Goal: Check status

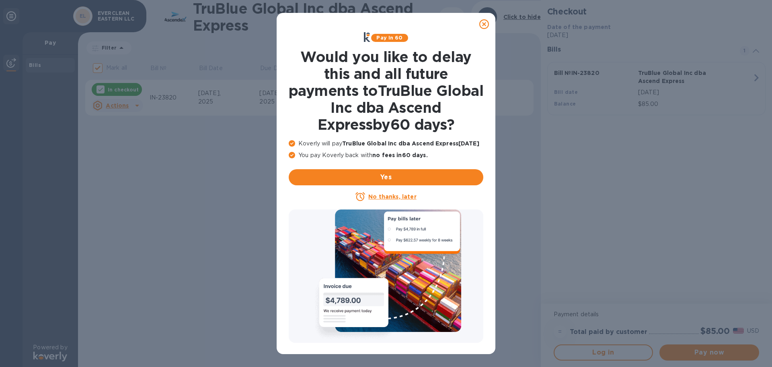
click at [483, 26] on icon at bounding box center [485, 24] width 10 height 10
click at [484, 24] on icon at bounding box center [485, 24] width 10 height 10
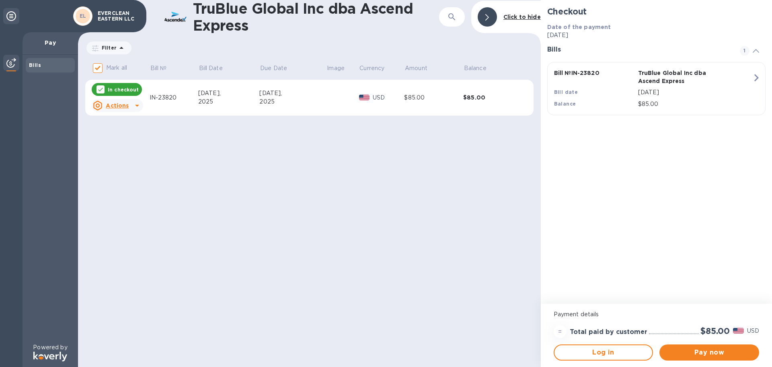
drag, startPoint x: 587, startPoint y: 173, endPoint x: 562, endPoint y: 146, distance: 37.0
click at [587, 173] on div "Checkout Date of the payment [DATE] Bills 1 Bill № IN-23820 TruBlue Global Inc …" at bounding box center [656, 151] width 231 height 303
